Goal: Task Accomplishment & Management: Use online tool/utility

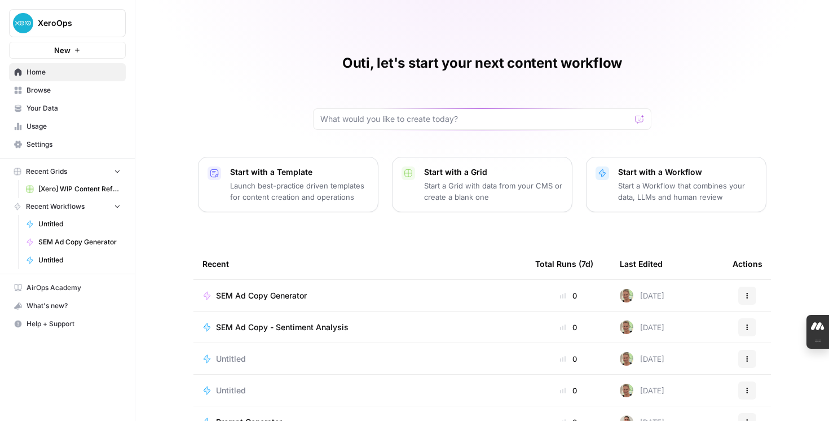
click at [312, 295] on div "SEM Ad Copy Generator" at bounding box center [266, 295] width 100 height 11
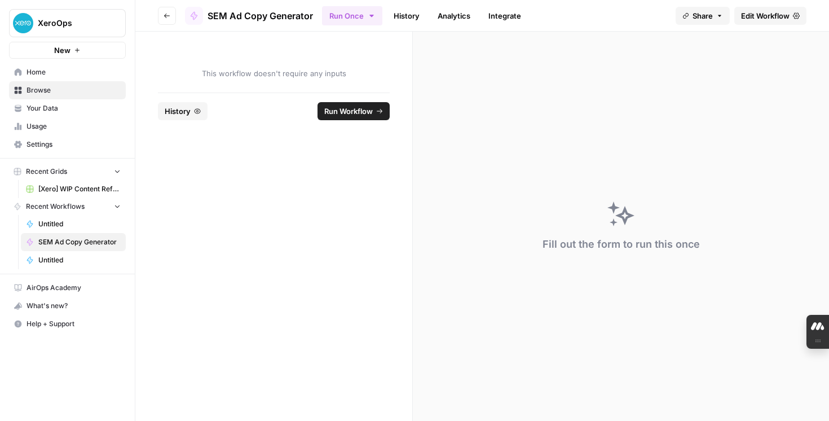
click at [772, 16] on span "Edit Workflow" at bounding box center [765, 15] width 48 height 11
click at [63, 48] on span "New" at bounding box center [62, 50] width 16 height 11
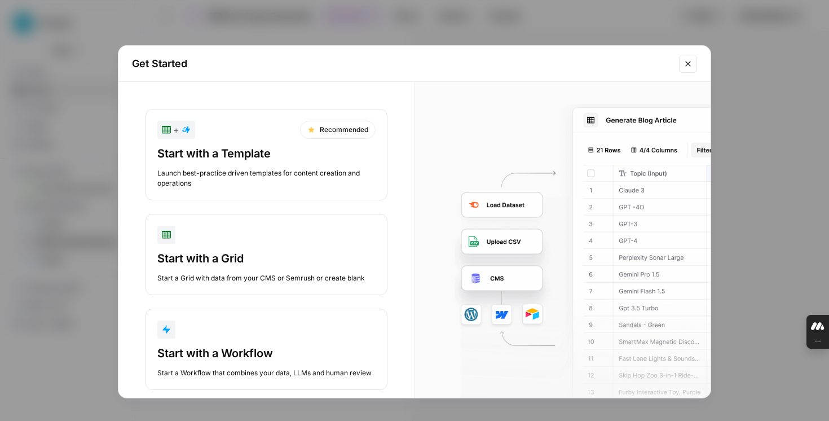
scroll to position [19, 0]
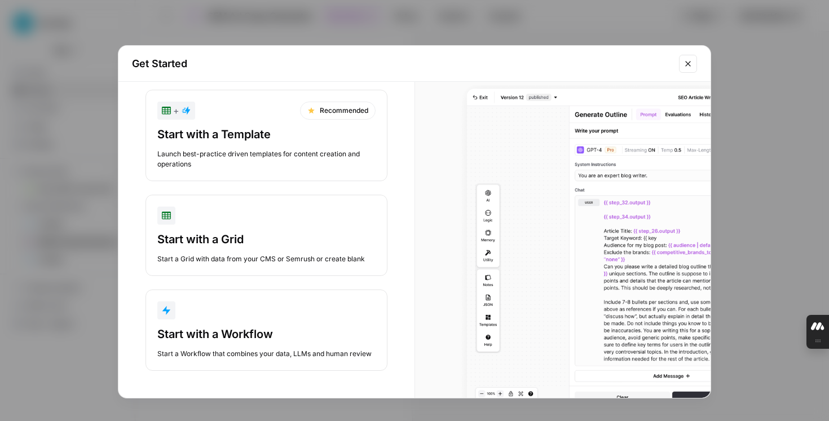
click at [250, 337] on div "Start with a Workflow" at bounding box center [266, 334] width 218 height 16
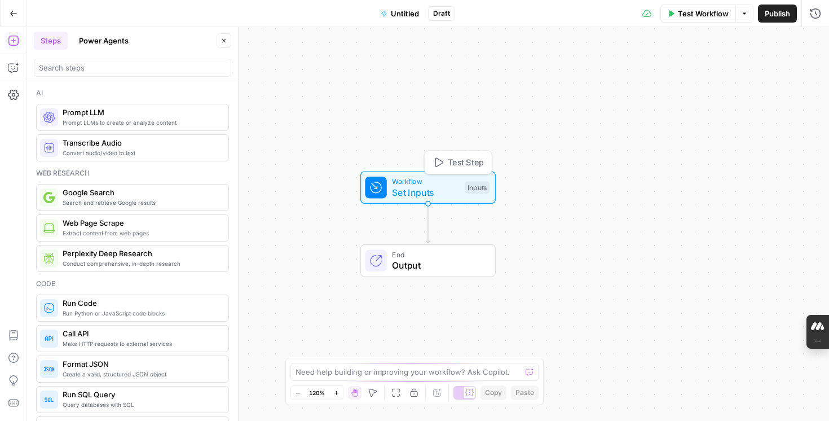
click at [426, 196] on span "Set Inputs" at bounding box center [425, 192] width 67 height 14
click at [113, 125] on span "Prompt LLMs to create or analyze content" at bounding box center [141, 122] width 157 height 9
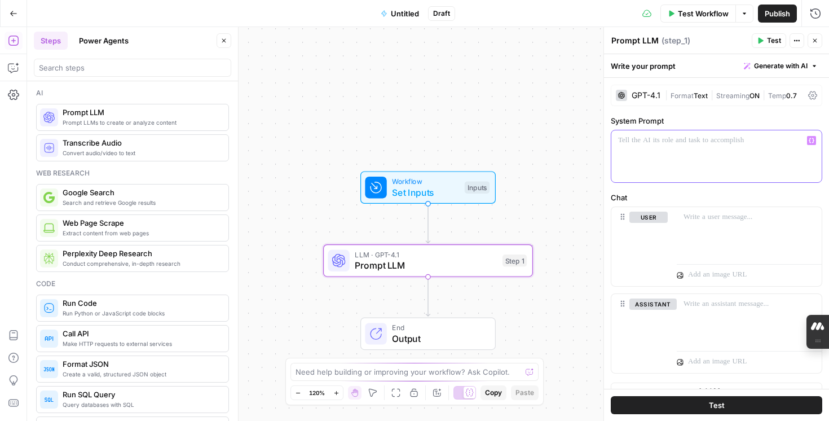
click at [657, 161] on div at bounding box center [716, 156] width 210 height 52
click at [778, 65] on span "Generate with AI" at bounding box center [781, 66] width 54 height 10
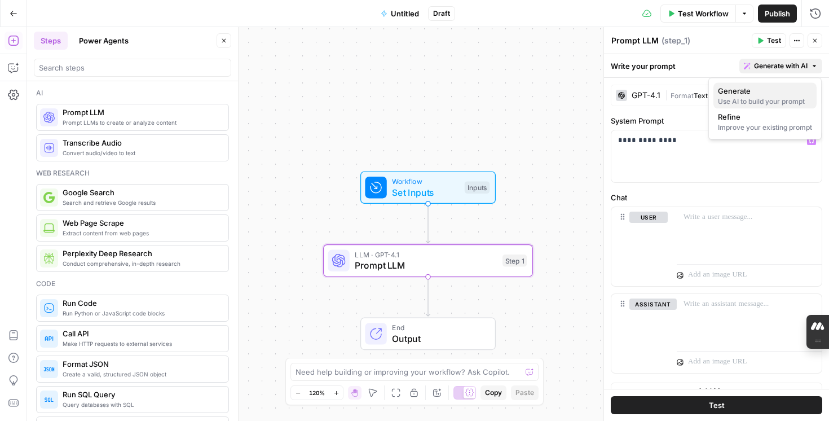
click at [742, 95] on span "Generate" at bounding box center [763, 90] width 90 height 11
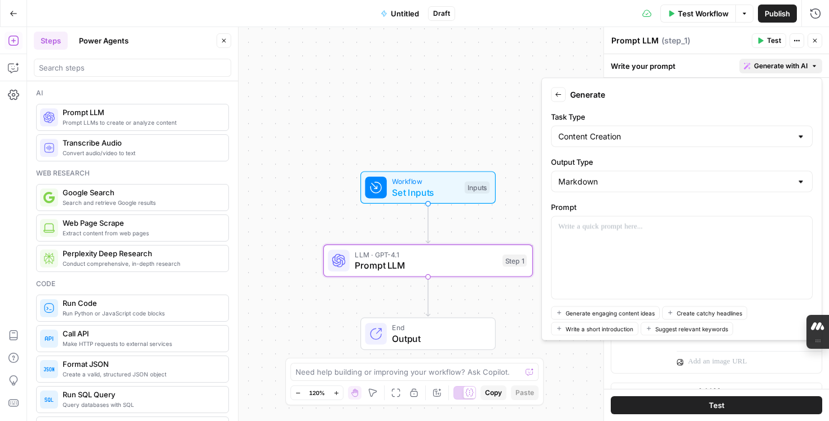
click at [563, 97] on button "Back" at bounding box center [558, 94] width 15 height 15
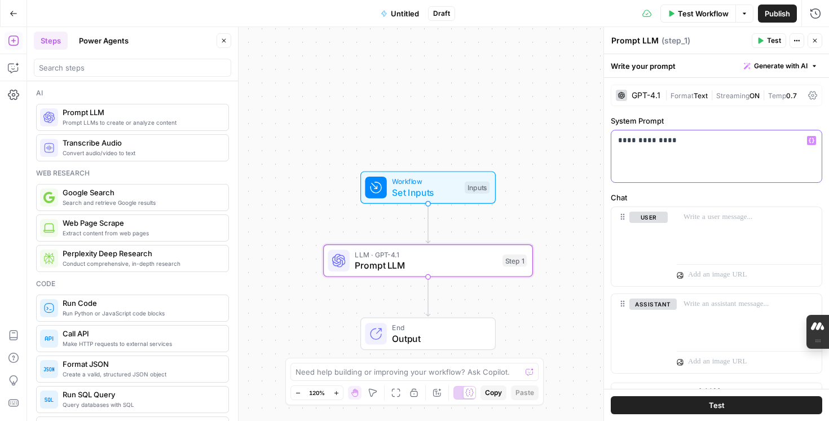
click at [704, 140] on p "**********" at bounding box center [716, 140] width 197 height 11
click at [642, 141] on p "**********" at bounding box center [716, 140] width 197 height 11
click at [693, 142] on p "**********" at bounding box center [716, 140] width 197 height 11
click at [792, 142] on p "**********" at bounding box center [716, 140] width 197 height 11
click at [709, 401] on span "Test" at bounding box center [717, 404] width 16 height 11
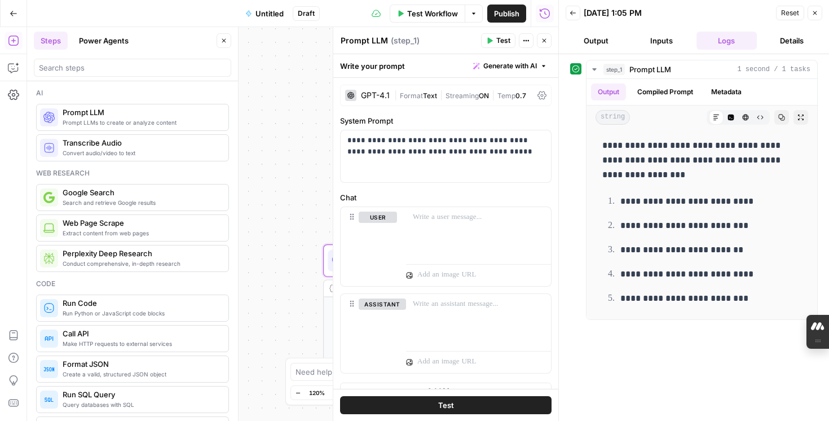
click at [572, 15] on icon "button" at bounding box center [572, 13] width 7 height 7
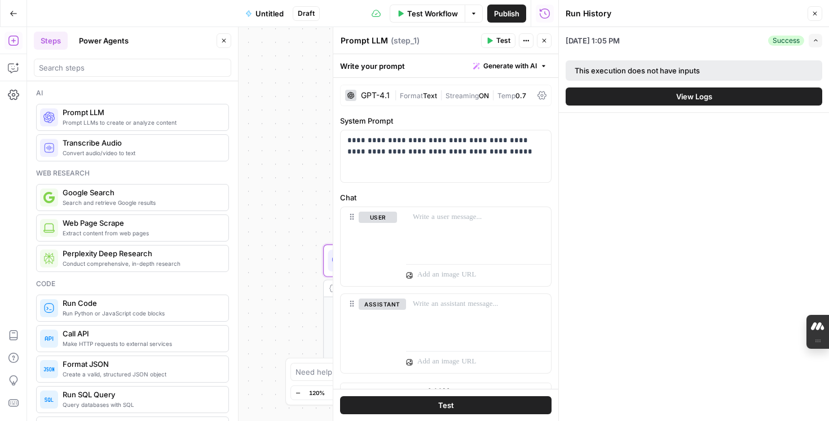
click at [817, 14] on icon "button" at bounding box center [814, 13] width 7 height 7
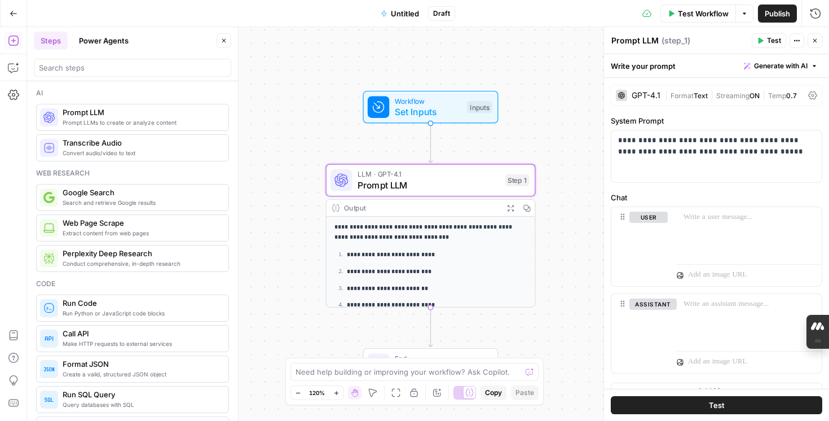
click at [10, 11] on icon "button" at bounding box center [14, 14] width 8 height 8
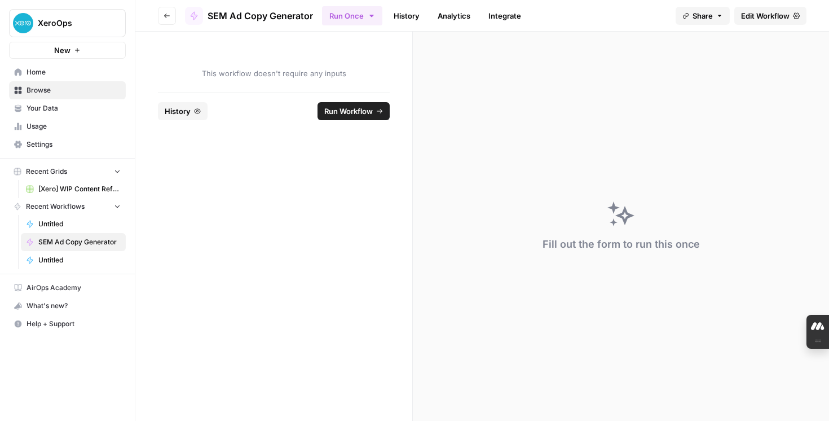
click at [226, 14] on span "SEM Ad Copy Generator" at bounding box center [259, 16] width 105 height 14
click at [67, 24] on span "XeroOps" at bounding box center [72, 22] width 68 height 11
click at [200, 145] on form "This workflow doesn't require any inputs History Run Workflow" at bounding box center [273, 226] width 277 height 389
click at [172, 10] on button "Go back" at bounding box center [167, 16] width 18 height 18
click at [169, 17] on icon "button" at bounding box center [166, 15] width 7 height 7
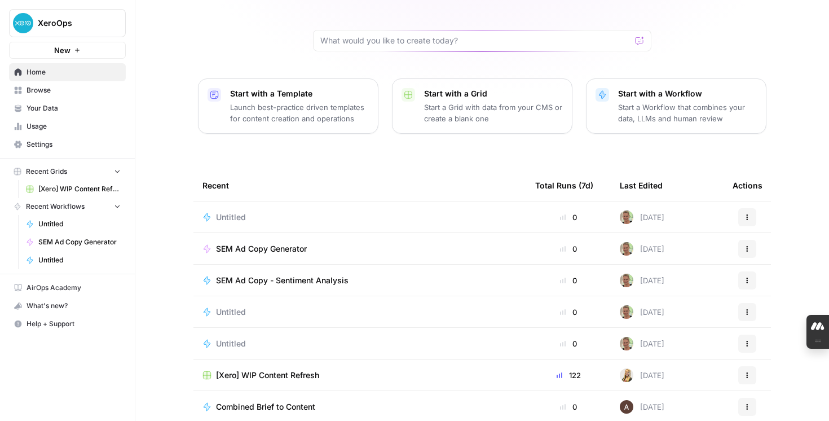
scroll to position [98, 0]
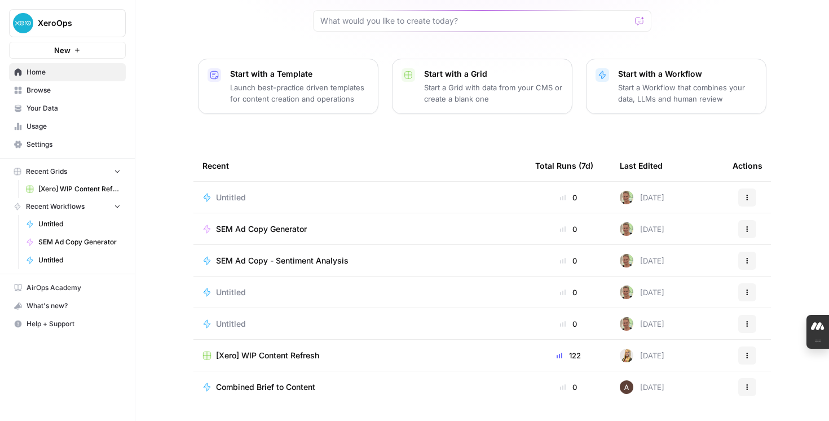
click at [286, 224] on span "SEM Ad Copy Generator" at bounding box center [261, 228] width 91 height 11
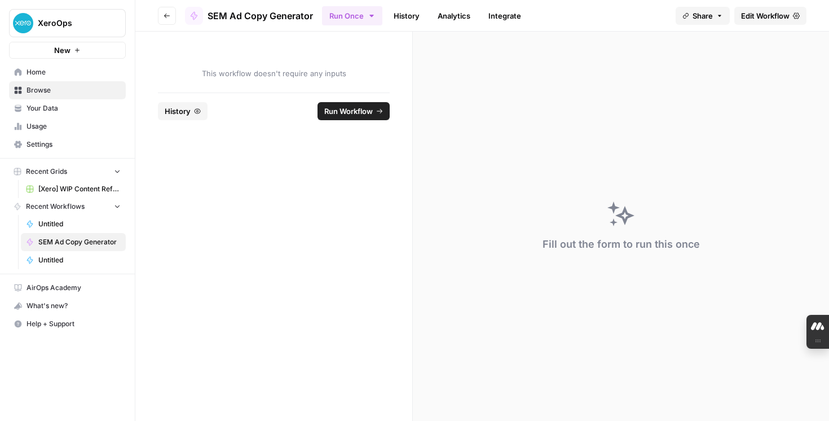
click at [774, 17] on span "Edit Workflow" at bounding box center [765, 15] width 48 height 11
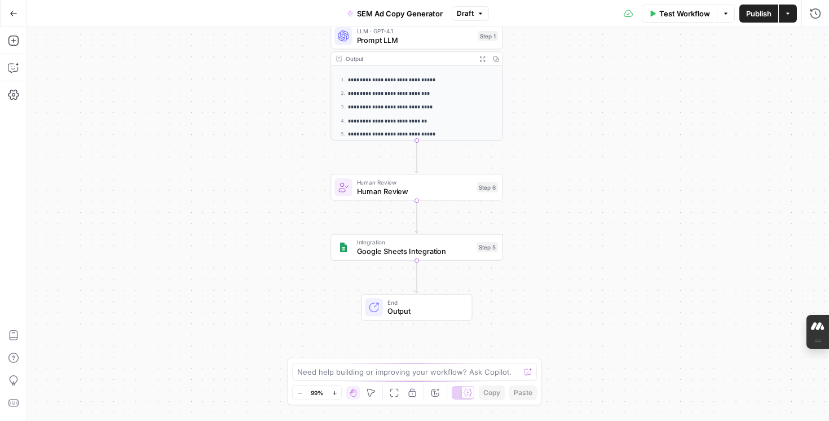
click at [404, 258] on div "Integration Google Sheets Integration Step 5 Copy step Delete step Add Note Test" at bounding box center [416, 247] width 172 height 26
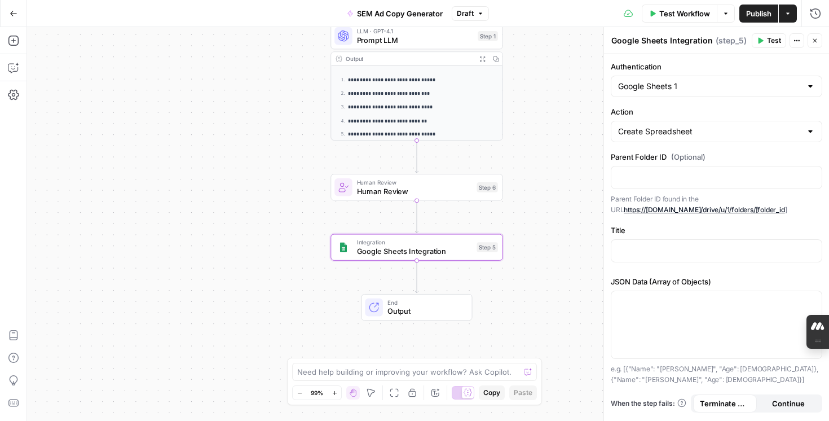
click at [759, 91] on div "Google Sheets 1" at bounding box center [716, 86] width 211 height 21
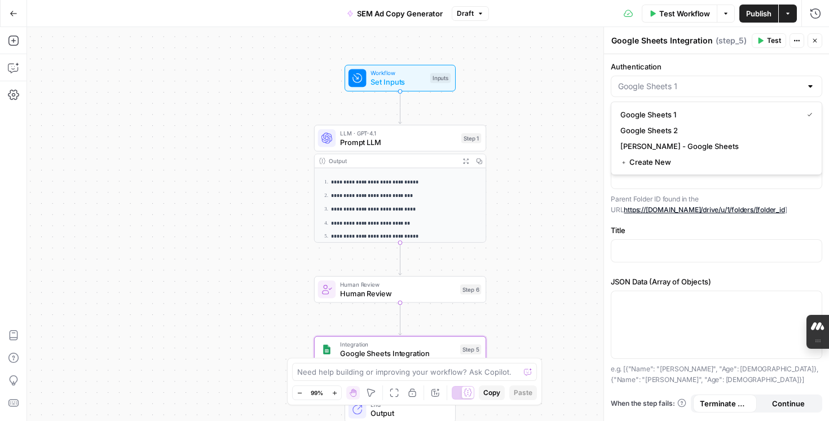
type input "Google Sheets 1"
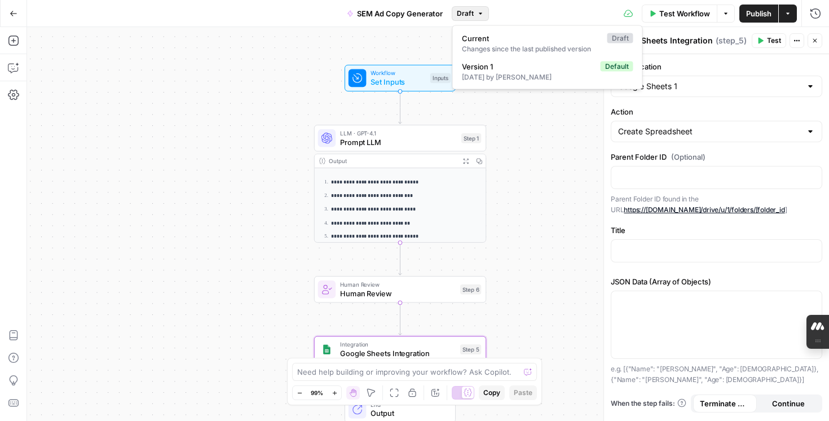
click at [483, 17] on button "Draft" at bounding box center [470, 13] width 37 height 15
click at [443, 42] on div "**********" at bounding box center [428, 224] width 802 height 394
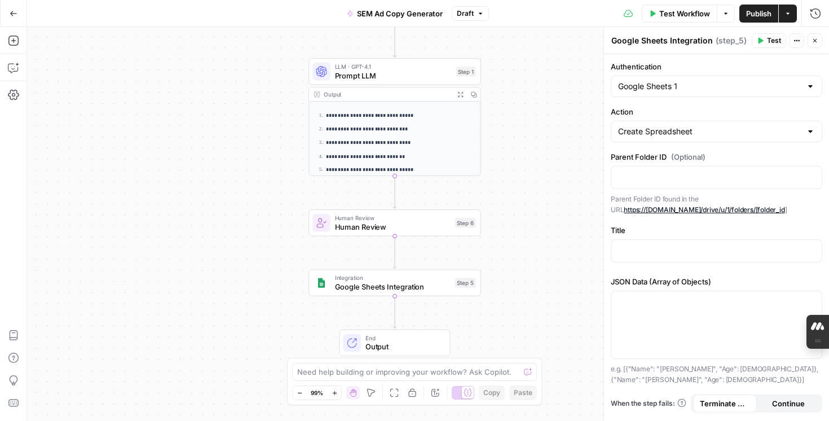
click at [11, 14] on icon "button" at bounding box center [14, 14] width 8 height 8
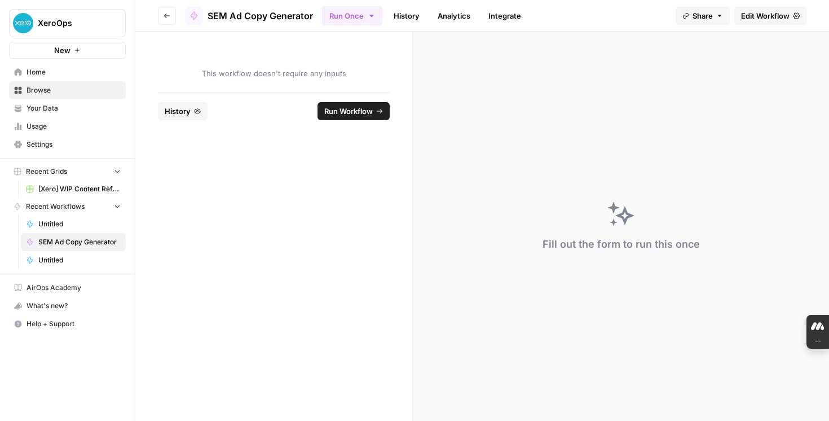
click at [112, 27] on icon "Workspace: XeroOps" at bounding box center [115, 22] width 11 height 11
click at [250, 134] on form "This workflow doesn't require any inputs History Run Workflow" at bounding box center [273, 226] width 277 height 389
click at [767, 17] on span "Edit Workflow" at bounding box center [765, 15] width 48 height 11
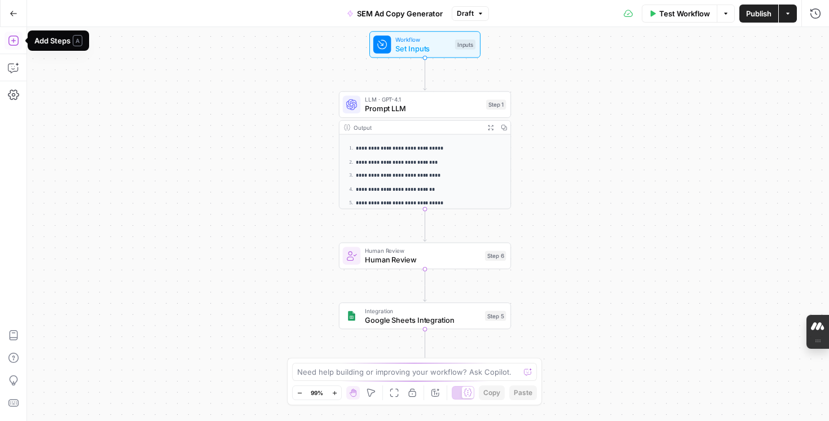
click at [16, 42] on icon "button" at bounding box center [13, 40] width 11 height 11
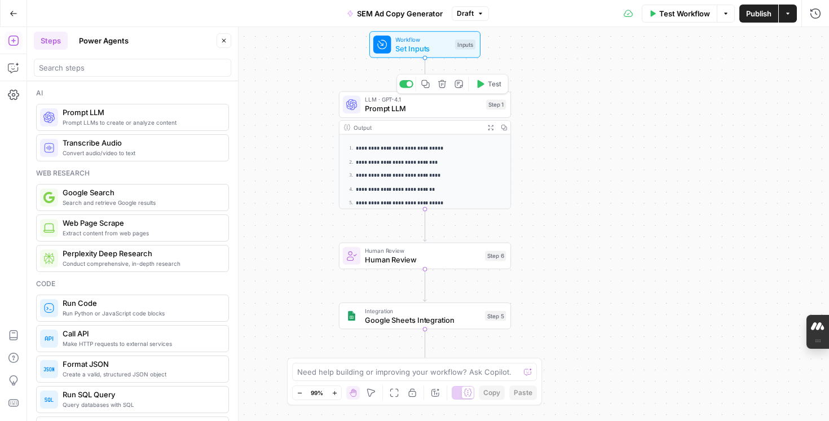
click at [431, 113] on span "Prompt LLM" at bounding box center [423, 108] width 117 height 11
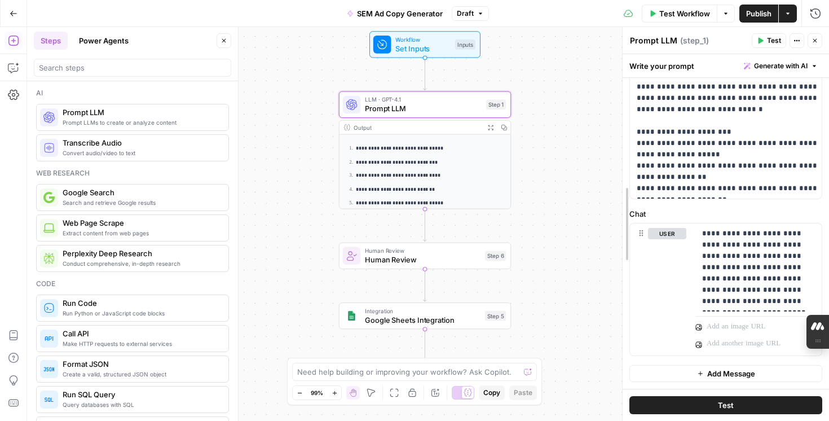
scroll to position [414, 0]
drag, startPoint x: 604, startPoint y: 58, endPoint x: 642, endPoint y: 59, distance: 38.3
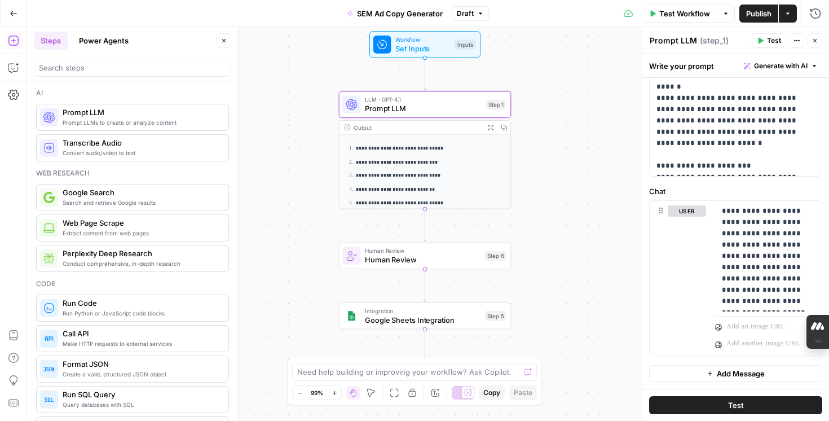
click at [592, 126] on div "**********" at bounding box center [428, 224] width 802 height 394
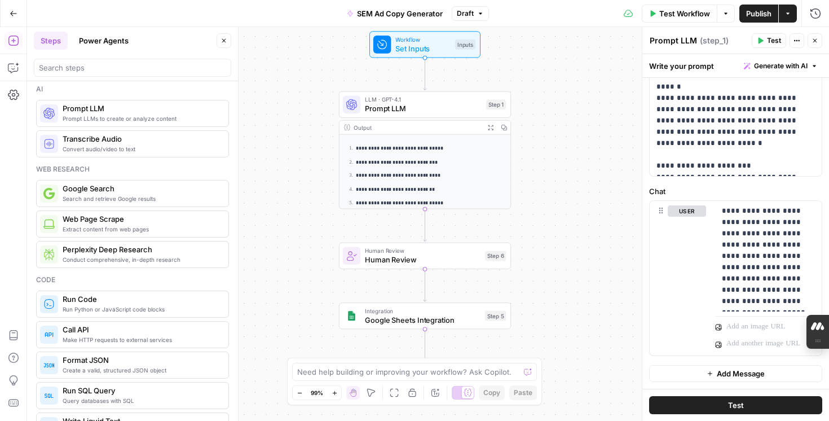
scroll to position [0, 0]
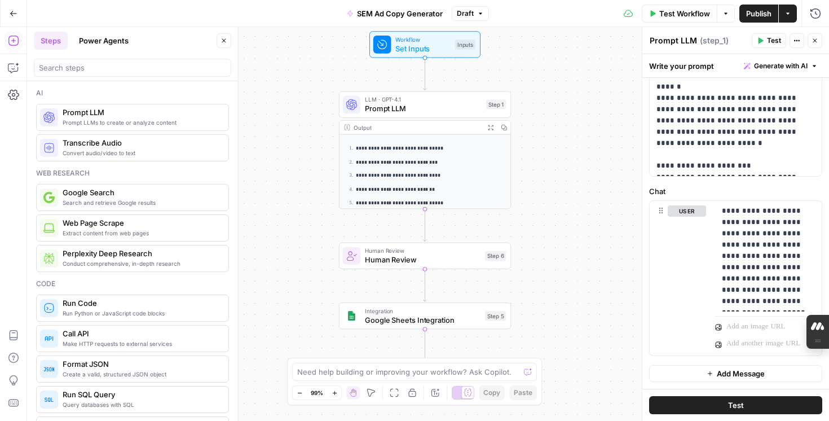
click at [107, 123] on span "Prompt LLMs to create or analyze content" at bounding box center [141, 122] width 157 height 9
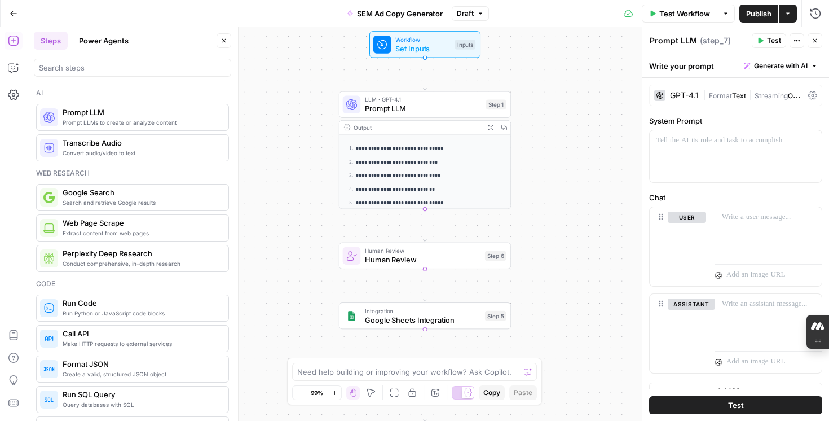
click at [692, 99] on div "GPT-4.1" at bounding box center [684, 95] width 29 height 8
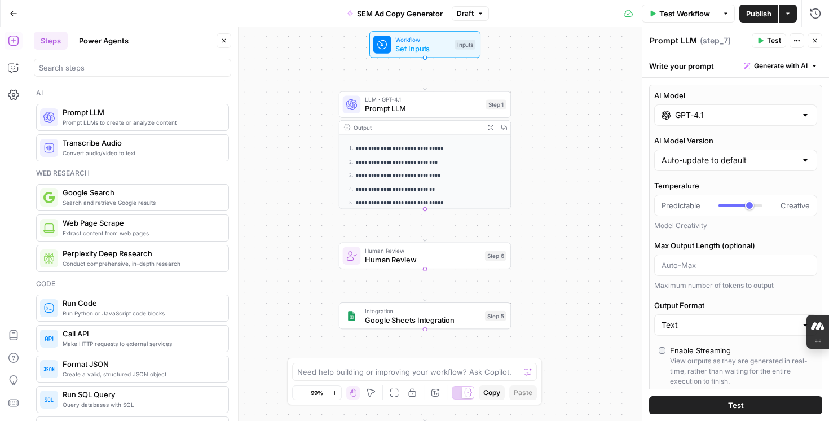
click at [745, 124] on div "GPT-4.1" at bounding box center [735, 114] width 163 height 21
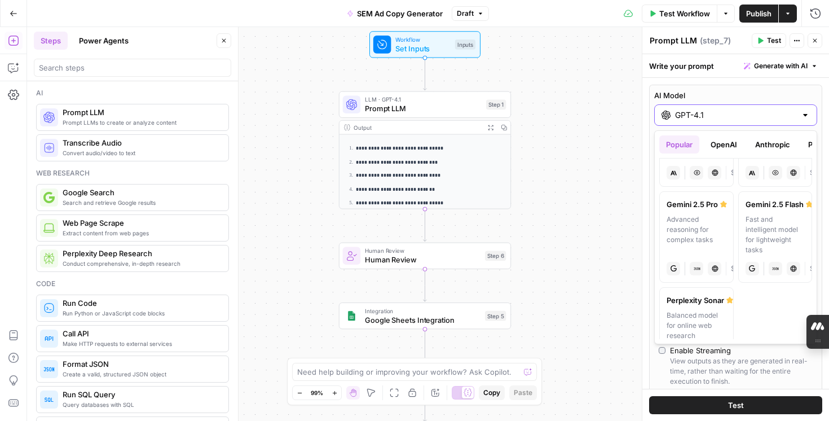
scroll to position [273, 0]
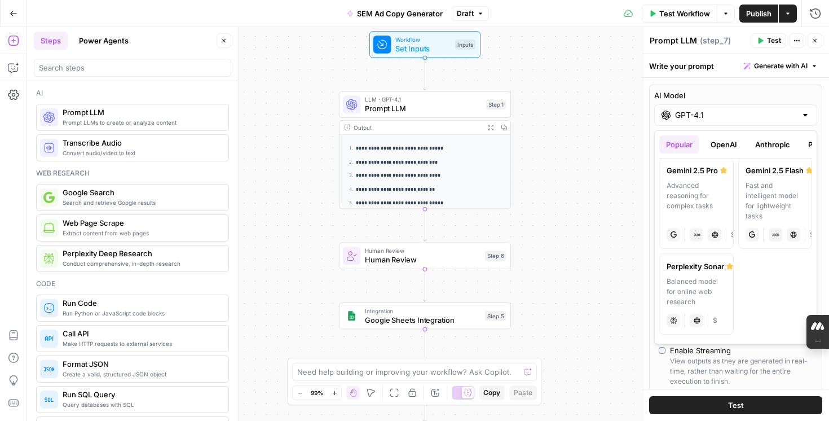
click at [609, 167] on div "**********" at bounding box center [428, 224] width 802 height 394
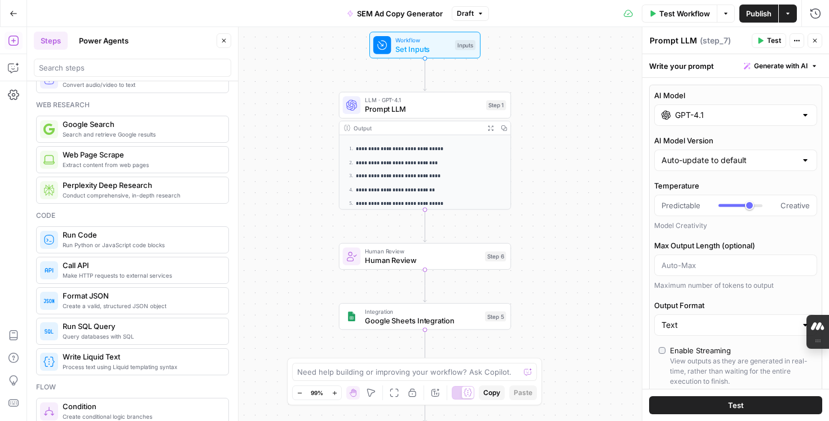
scroll to position [17, 0]
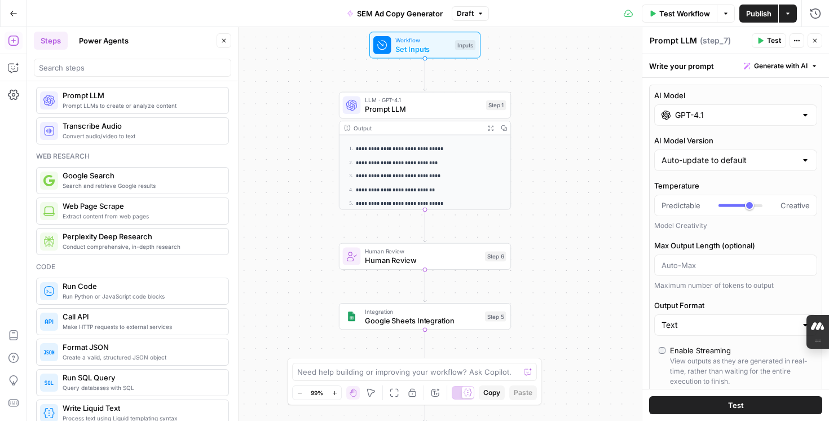
click at [118, 215] on span "Extract content from web pages" at bounding box center [141, 215] width 157 height 9
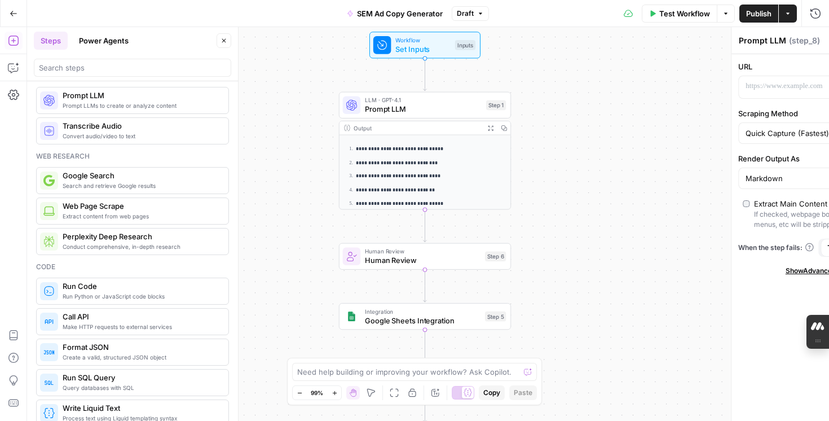
type textarea "Web Page Scrape"
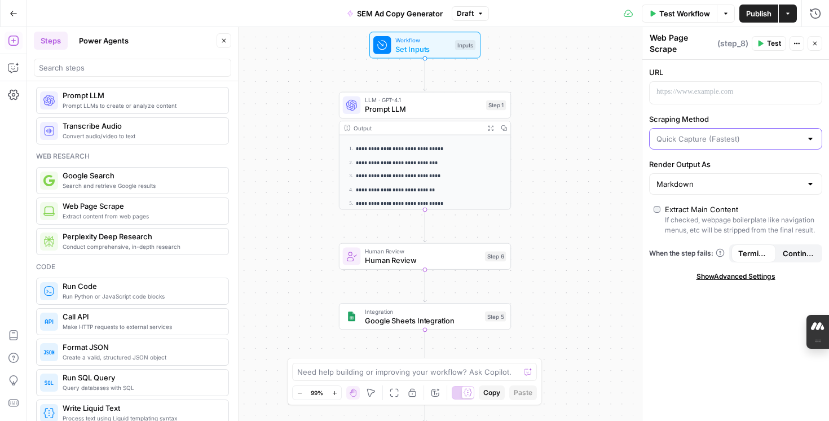
click at [757, 140] on input "Scraping Method" at bounding box center [728, 138] width 145 height 11
type input "Quick Capture (Fastest)"
click at [594, 145] on div "**********" at bounding box center [428, 224] width 802 height 394
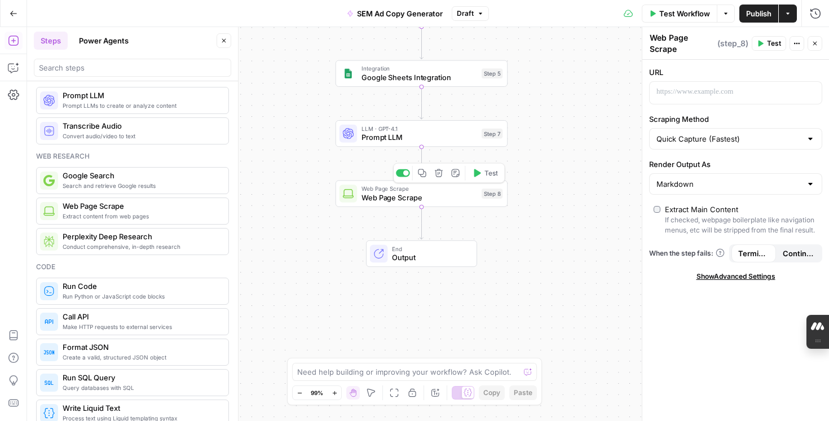
click at [441, 177] on button "Delete step" at bounding box center [438, 173] width 15 height 15
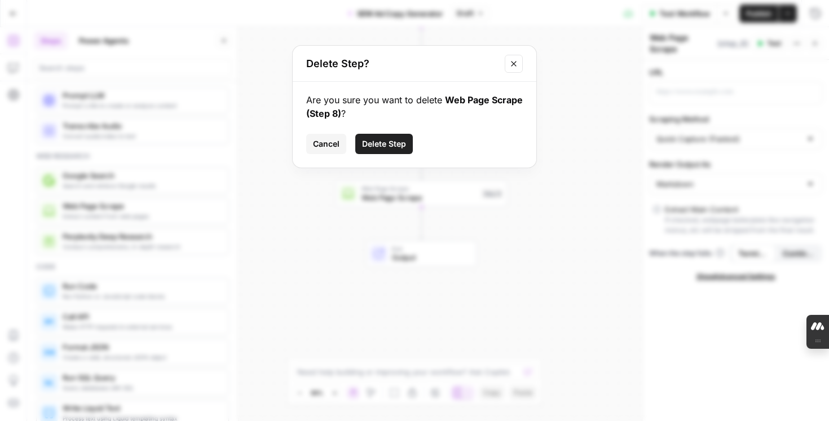
click at [373, 144] on span "Delete Step" at bounding box center [384, 143] width 44 height 11
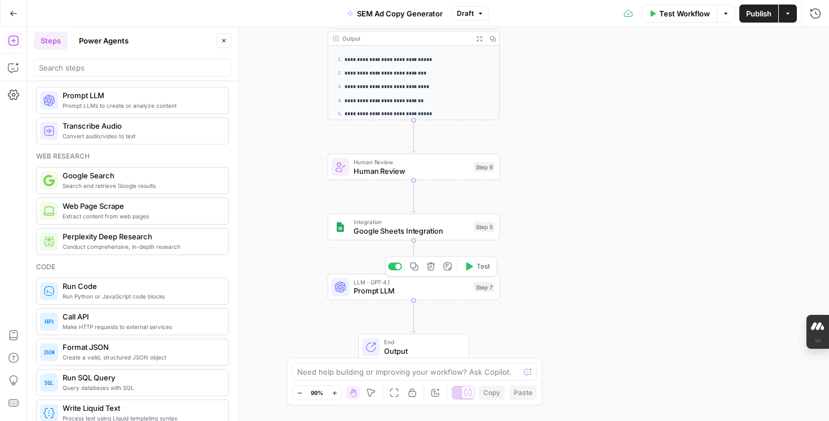
click at [456, 295] on span "Prompt LLM" at bounding box center [411, 290] width 116 height 11
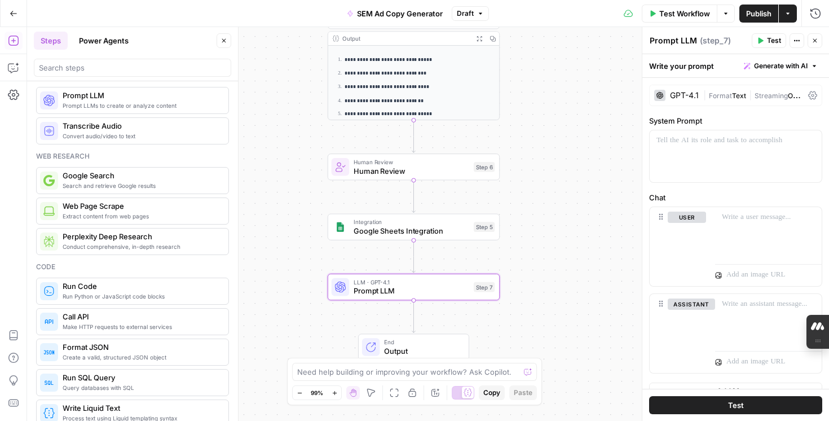
click at [696, 100] on div "GPT-4.1" at bounding box center [676, 95] width 45 height 11
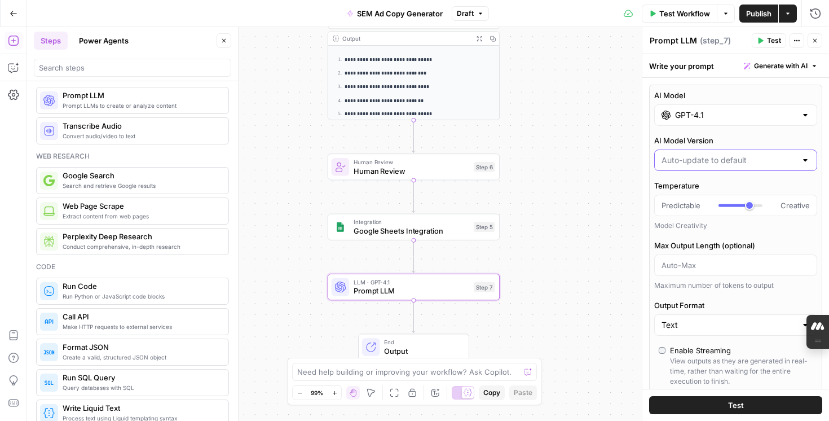
click at [786, 165] on input "AI Model Version" at bounding box center [728, 159] width 135 height 11
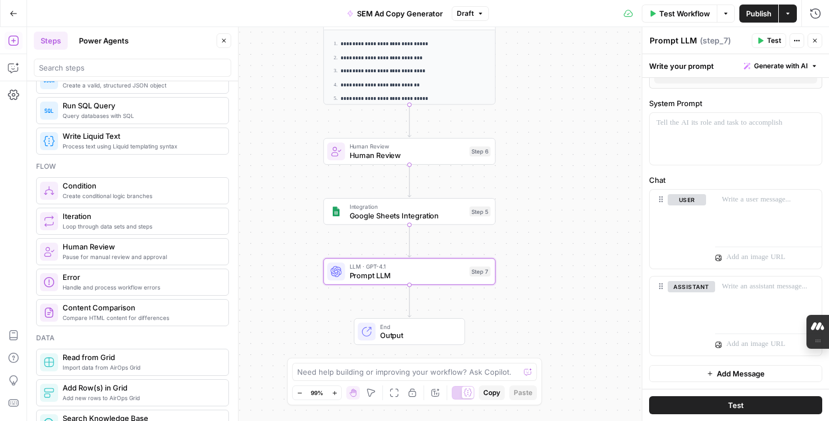
scroll to position [289, 0]
type input "Auto-update to default"
click at [100, 42] on button "Power Agents" at bounding box center [103, 41] width 63 height 18
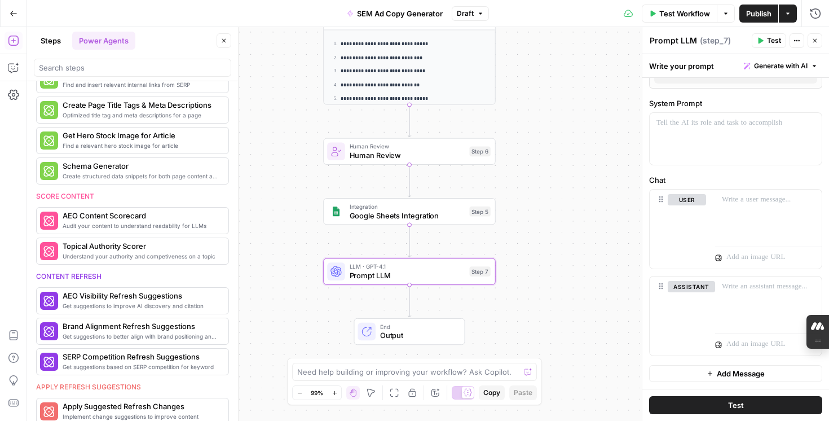
click at [55, 37] on button "Steps" at bounding box center [51, 41] width 34 height 18
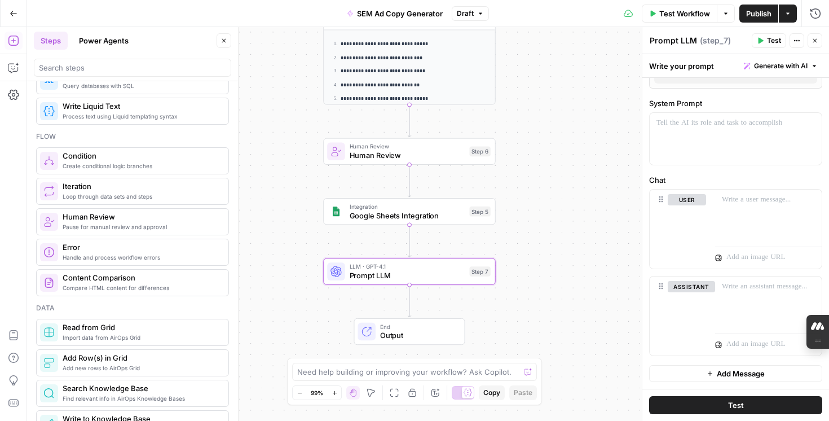
scroll to position [318, 0]
click at [124, 169] on span "Create conditional logic branches" at bounding box center [141, 166] width 157 height 9
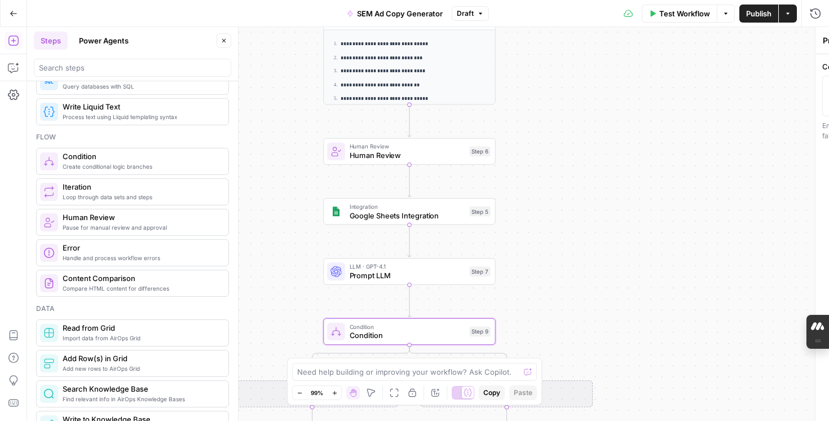
type textarea "Condition"
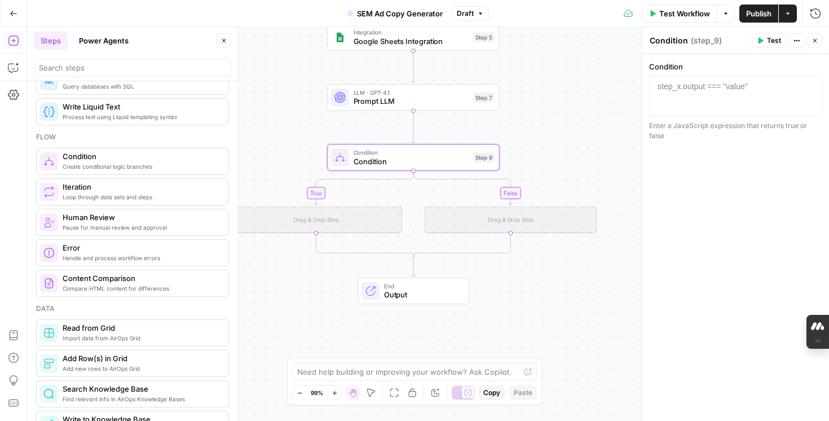
click at [125, 257] on span "Handle and process workflow errors" at bounding box center [141, 257] width 157 height 9
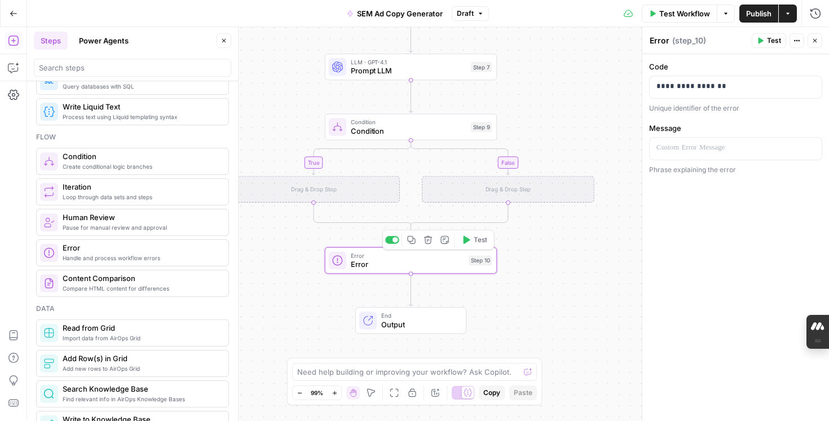
click at [430, 268] on span "Error" at bounding box center [407, 264] width 113 height 11
click at [764, 88] on p "**********" at bounding box center [735, 86] width 158 height 11
click at [735, 144] on p at bounding box center [735, 147] width 158 height 11
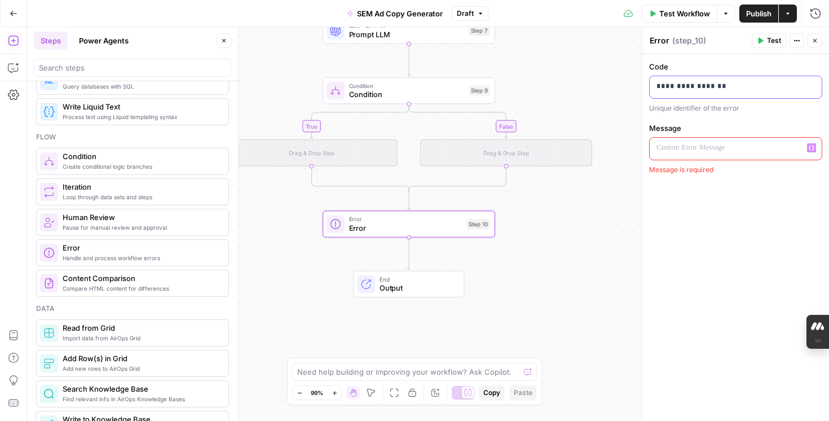
click at [759, 85] on p "**********" at bounding box center [735, 86] width 158 height 11
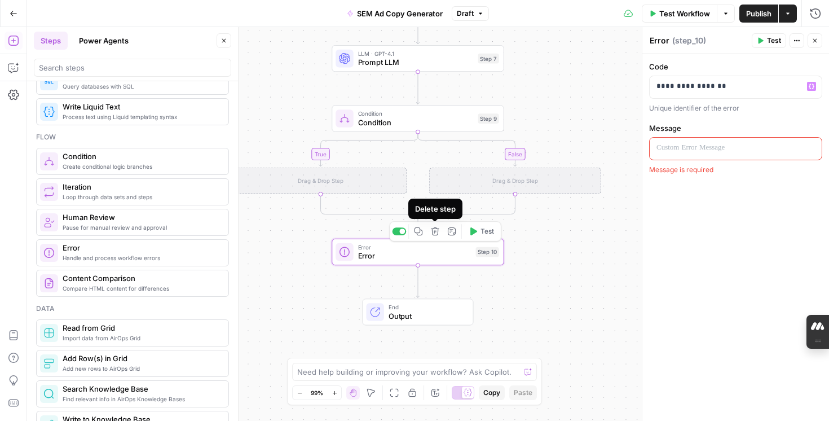
click at [435, 233] on icon "button" at bounding box center [435, 231] width 9 height 9
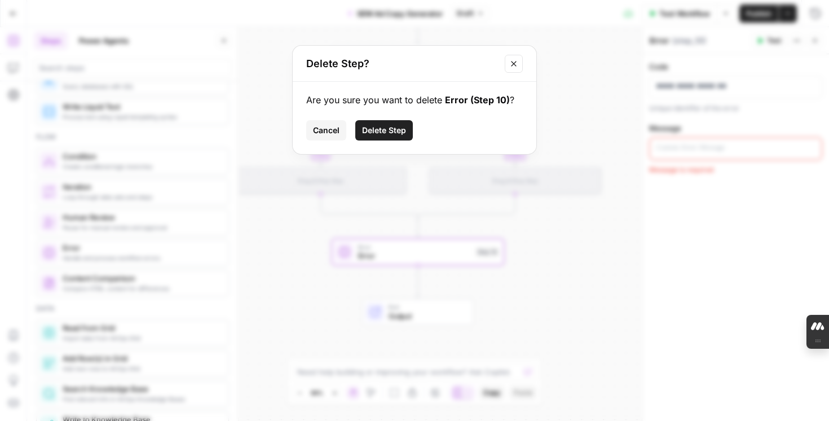
click at [385, 131] on span "Delete Step" at bounding box center [384, 130] width 44 height 11
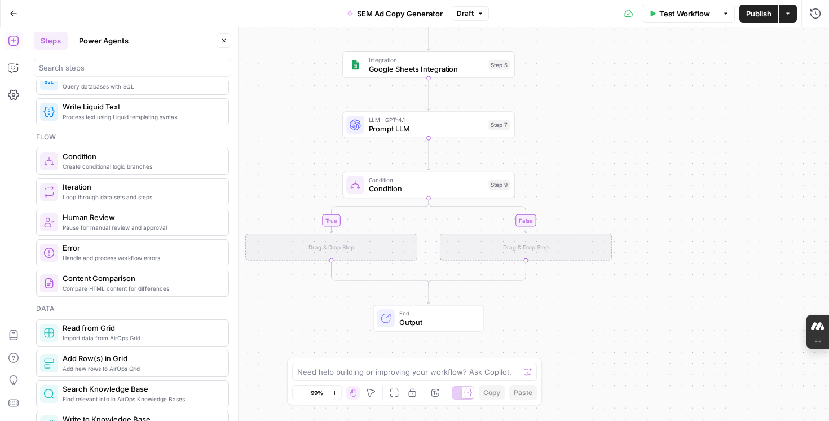
click at [430, 189] on span "Condition" at bounding box center [427, 188] width 116 height 11
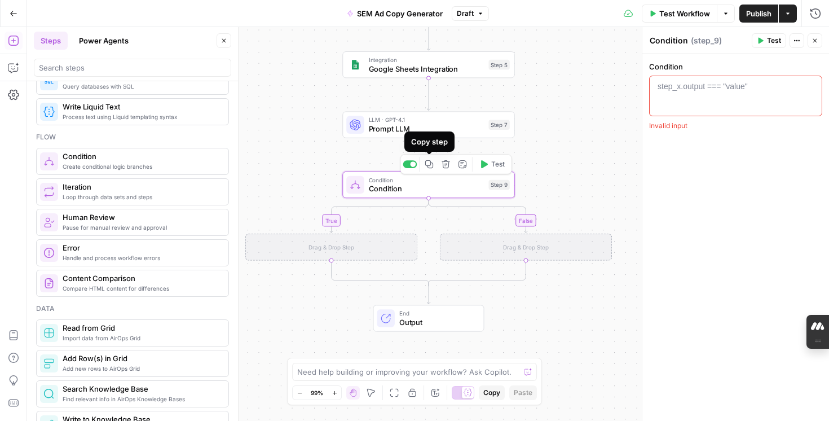
click at [446, 163] on icon "button" at bounding box center [445, 164] width 8 height 8
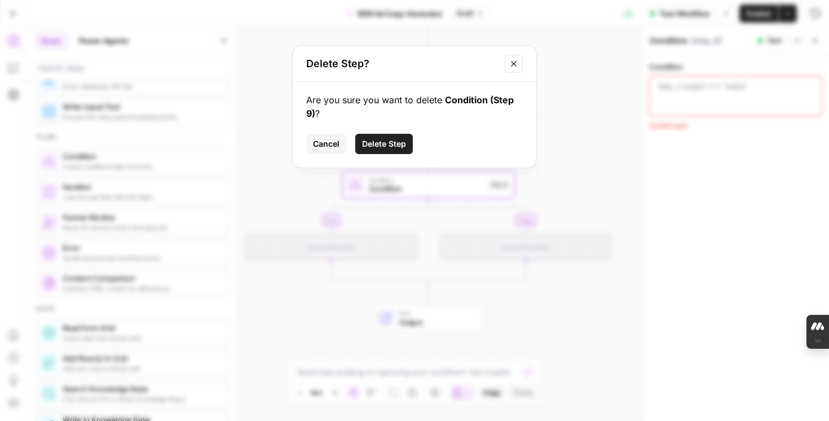
click at [379, 144] on span "Delete Step" at bounding box center [384, 143] width 44 height 11
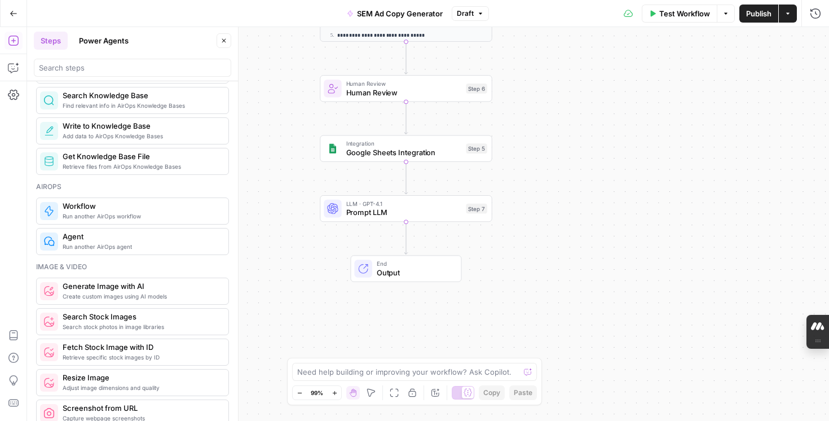
scroll to position [618, 0]
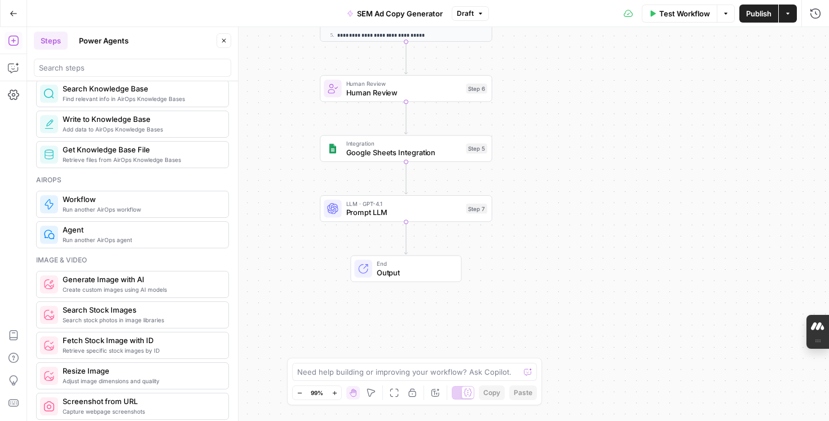
click at [130, 213] on span "Run another AirOps workflow" at bounding box center [141, 209] width 157 height 9
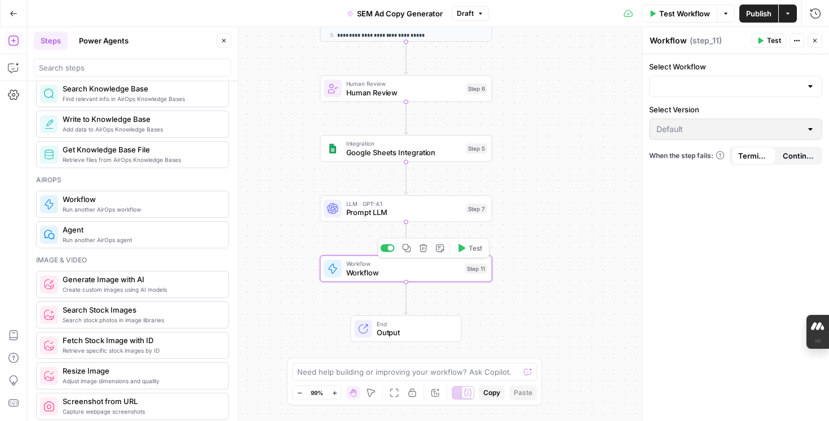
click at [425, 251] on icon "button" at bounding box center [423, 248] width 8 height 8
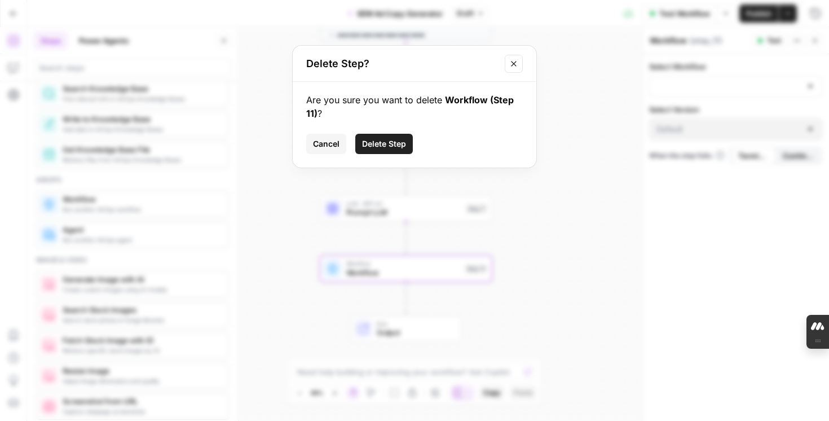
click at [388, 144] on span "Delete Step" at bounding box center [384, 143] width 44 height 11
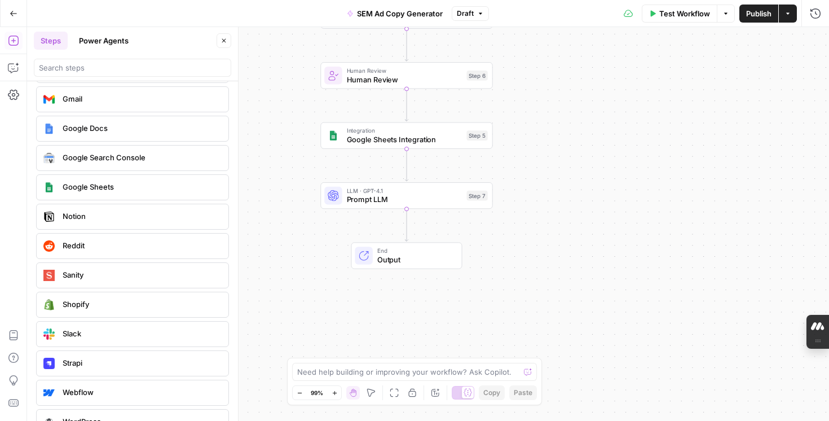
scroll to position [2069, 0]
click at [126, 154] on span "Google Search Console" at bounding box center [141, 155] width 157 height 11
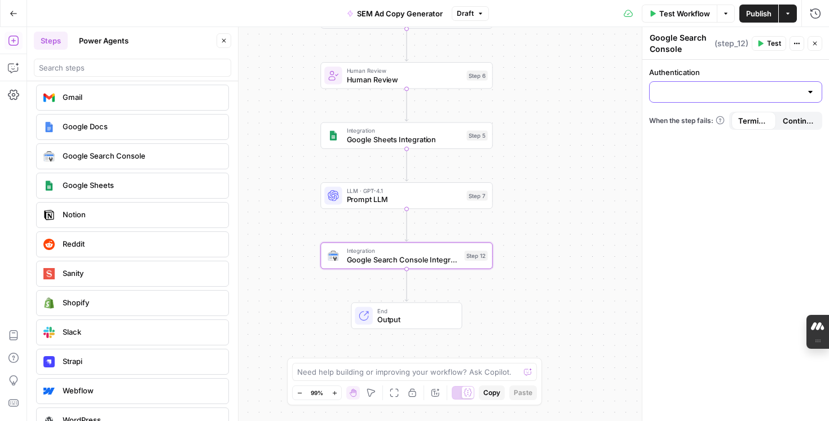
click at [727, 93] on input "Authentication" at bounding box center [728, 91] width 145 height 11
click at [425, 242] on div "Copy step Delete step Add Note Test" at bounding box center [434, 235] width 112 height 20
click at [422, 241] on button "Delete step" at bounding box center [424, 235] width 15 height 15
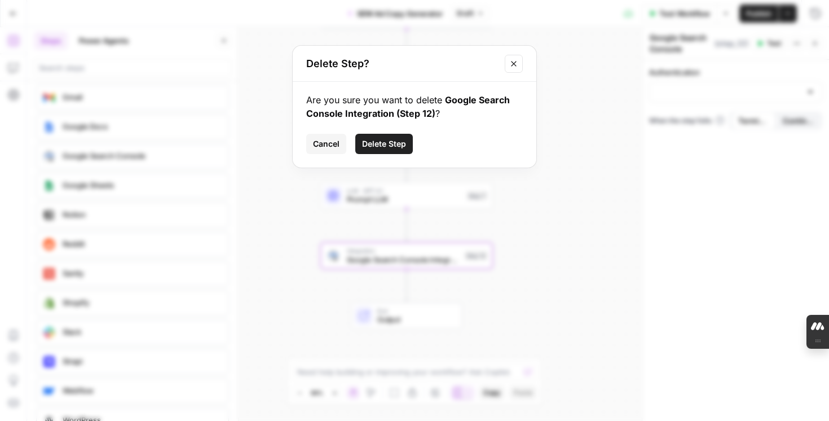
click at [382, 150] on button "Delete Step" at bounding box center [384, 144] width 58 height 20
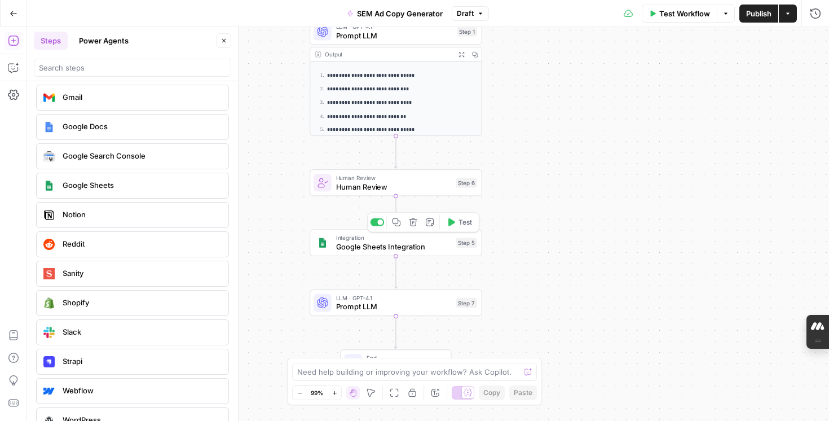
click at [376, 250] on span "Google Sheets Integration" at bounding box center [394, 246] width 116 height 11
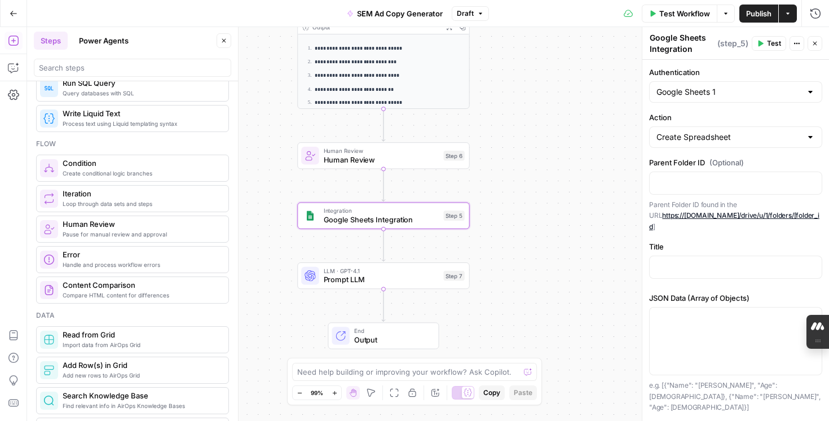
scroll to position [0, 0]
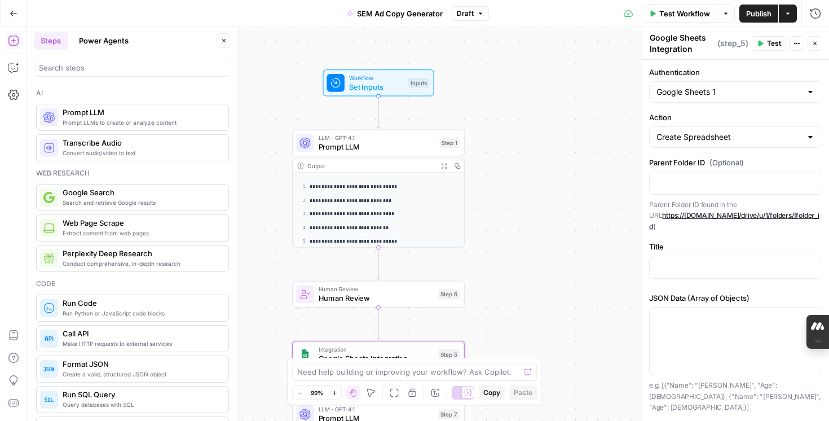
click at [108, 42] on button "Power Agents" at bounding box center [103, 41] width 63 height 18
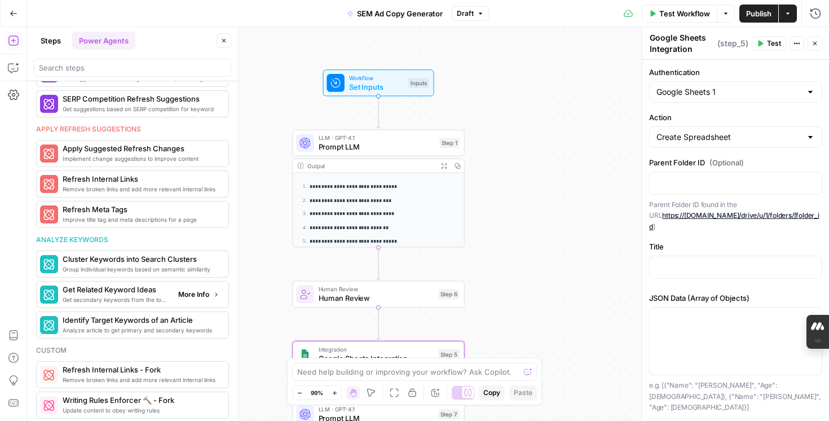
scroll to position [547, 0]
click at [95, 299] on span "Get secondary keywords from the top-ranking articles of a target search term" at bounding box center [116, 298] width 107 height 9
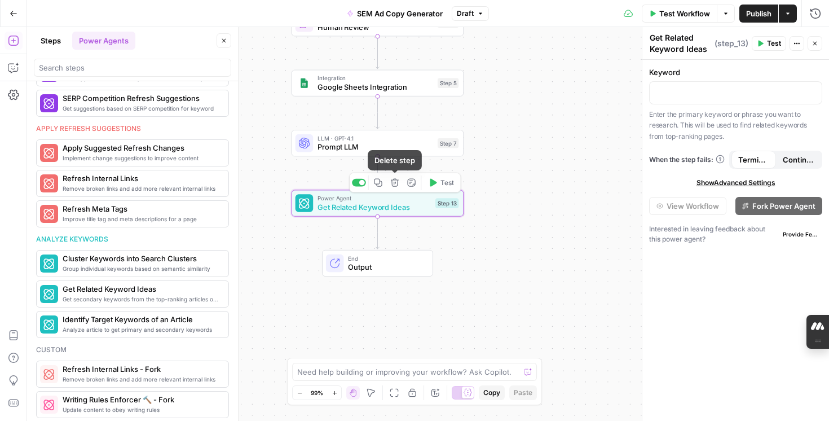
click at [397, 188] on button "Delete step" at bounding box center [394, 182] width 15 height 15
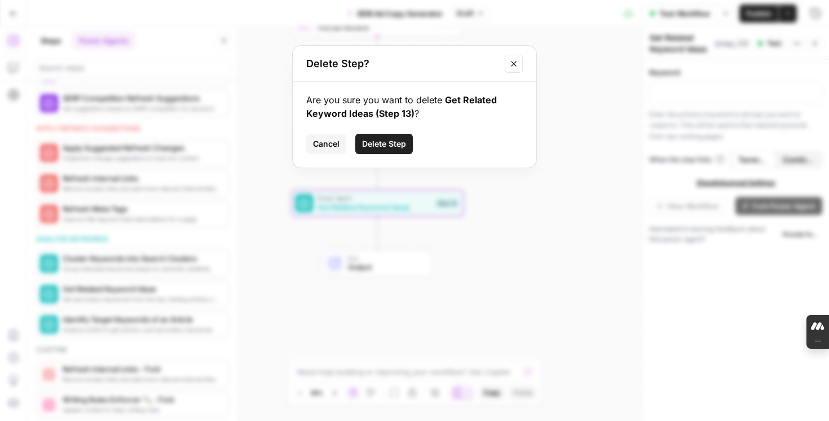
click at [390, 149] on span "Delete Step" at bounding box center [384, 143] width 44 height 11
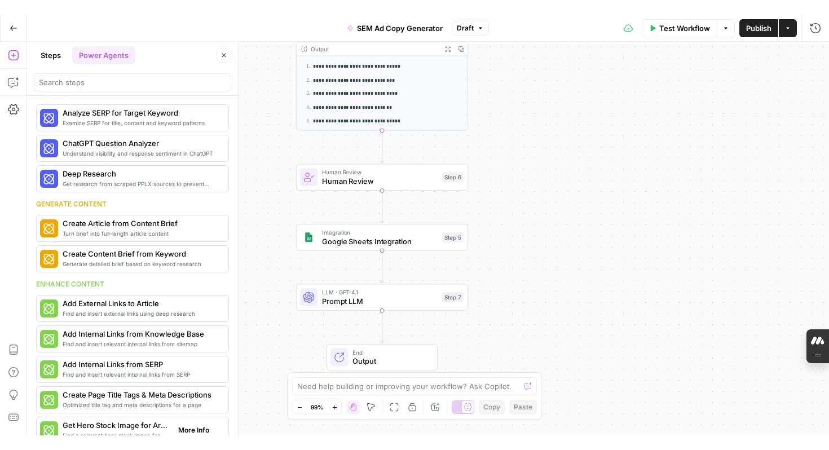
scroll to position [0, 0]
